Goal: Find specific page/section: Find specific page/section

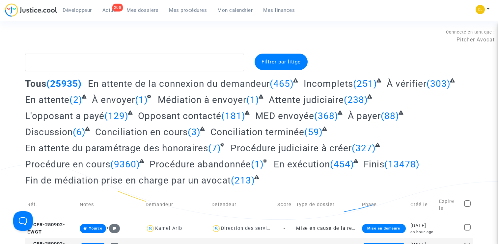
click at [191, 16] on div "Développeur 208 Actus Mes dossiers Mes procédures Mon calendrier Mes finances" at bounding box center [152, 12] width 295 height 18
click at [191, 8] on span "Mes procédures" at bounding box center [188, 10] width 38 height 6
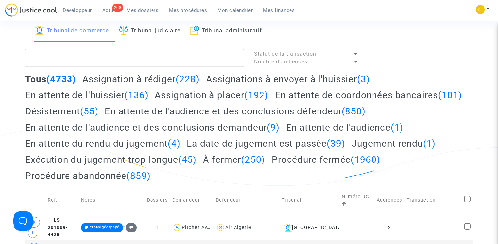
scroll to position [35, 0]
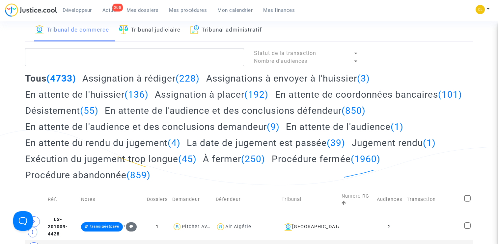
click at [168, 94] on h2 "Assignation à placer (192)" at bounding box center [212, 95] width 114 height 12
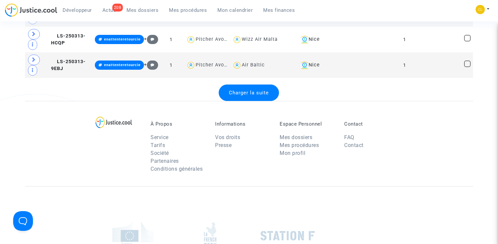
scroll to position [1442, 0]
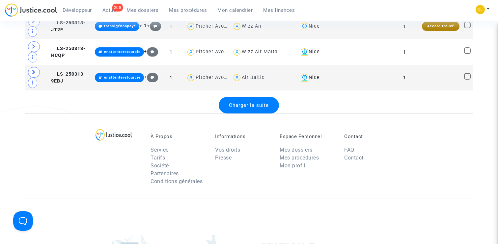
click at [254, 114] on div "Charger la suite" at bounding box center [249, 105] width 60 height 16
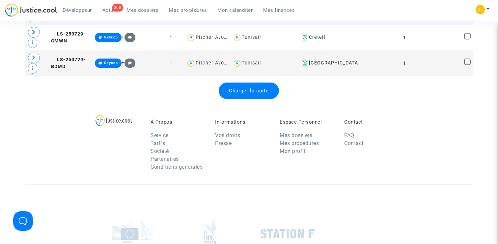
scroll to position [2708, 0]
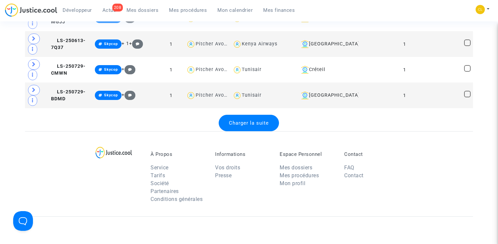
click at [243, 126] on span "Charger la suite" at bounding box center [249, 123] width 40 height 6
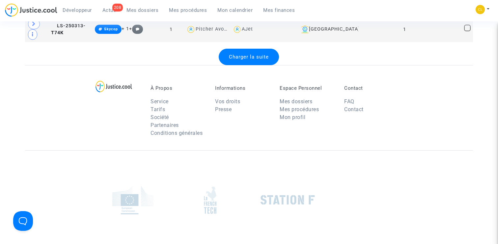
scroll to position [4067, 0]
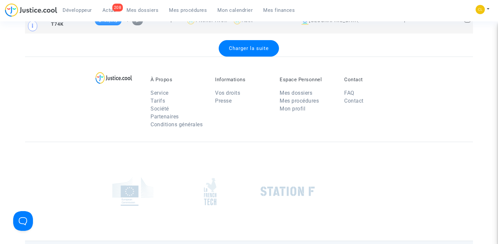
click at [253, 51] on span "Charger la suite" at bounding box center [249, 48] width 40 height 6
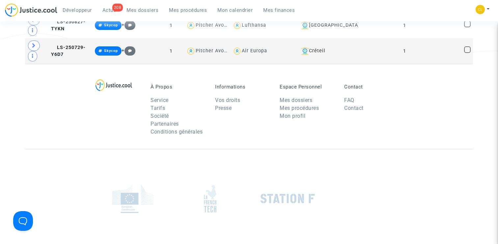
scroll to position [4829, 0]
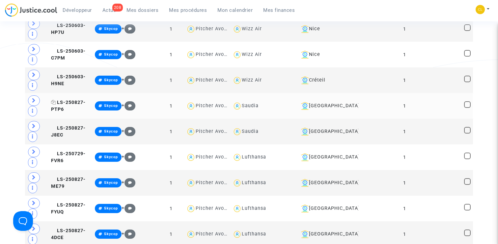
click at [70, 113] on span "LS-250827-PTP6" at bounding box center [68, 106] width 35 height 13
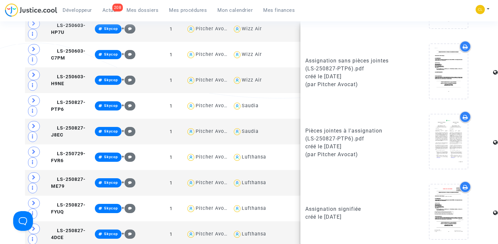
scroll to position [372, 0]
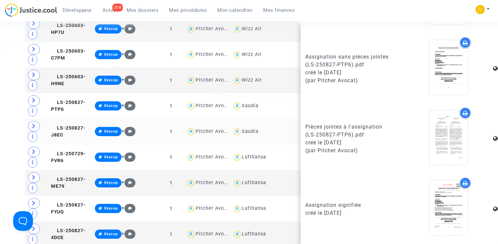
click at [62, 145] on td "LS-250827-J8EC" at bounding box center [71, 132] width 44 height 26
click at [69, 170] on td "LS-250729-FVR6" at bounding box center [71, 158] width 44 height 26
click at [62, 190] on span "LS-250827-ME79" at bounding box center [68, 183] width 35 height 13
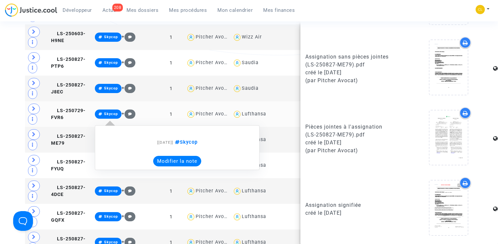
scroll to position [4936, 0]
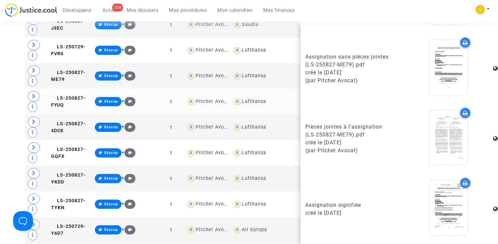
click at [69, 115] on td "LS-250827-FYUQ" at bounding box center [71, 102] width 44 height 26
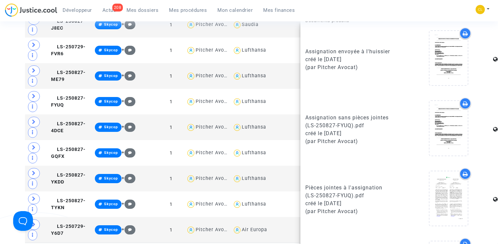
scroll to position [372, 0]
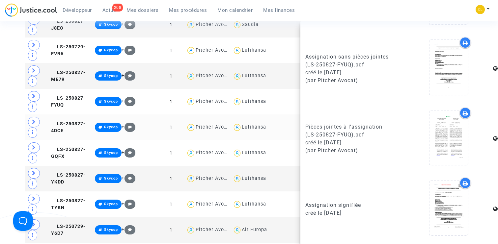
click at [67, 140] on td "LS-250827-4DCE" at bounding box center [71, 128] width 44 height 26
click at [82, 162] on td "LS-250827-GQFX" at bounding box center [71, 153] width 44 height 26
click at [76, 185] on span "LS-250827-YKDD" at bounding box center [68, 179] width 35 height 13
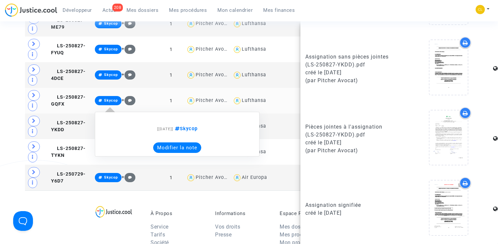
scroll to position [5055, 0]
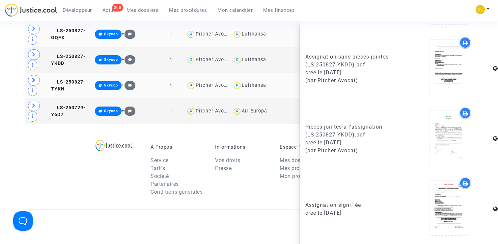
click at [58, 92] on td "LS-250827-TYKN" at bounding box center [71, 86] width 44 height 26
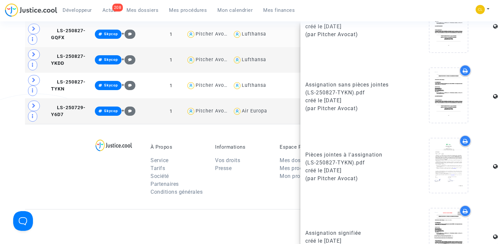
scroll to position [372, 0]
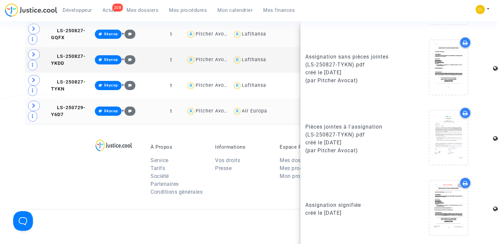
click at [73, 124] on td "LS-250729-Y6D7" at bounding box center [71, 111] width 44 height 26
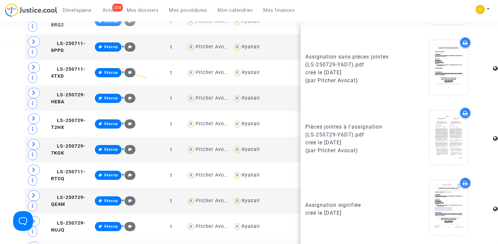
scroll to position [0, 0]
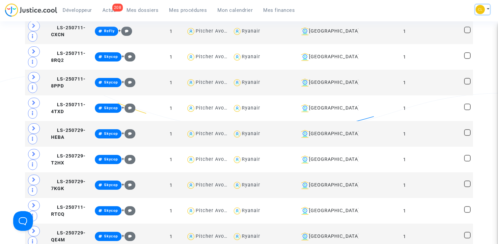
click at [484, 10] on button at bounding box center [482, 10] width 14 height 10
click at [459, 34] on link "Changer de compte" at bounding box center [456, 34] width 67 height 11
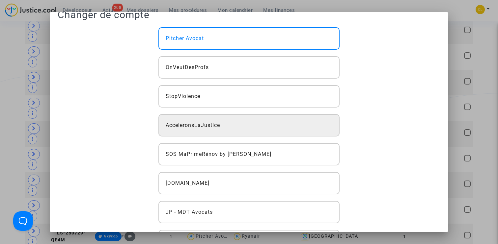
scroll to position [16, 0]
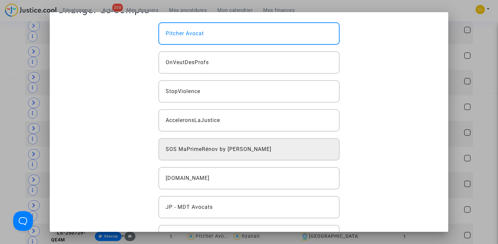
click at [240, 146] on span "SOS MaPrimeRénov by [PERSON_NAME]" at bounding box center [219, 150] width 106 height 8
